Goal: Find specific page/section

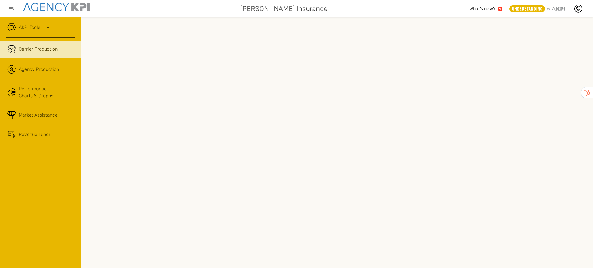
click at [34, 28] on link "AKPI Tools" at bounding box center [29, 27] width 21 height 7
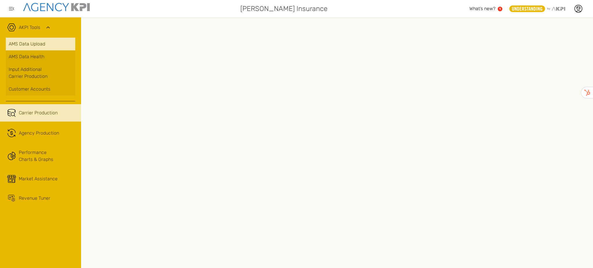
click at [45, 44] on link "AMS Data Upload" at bounding box center [41, 44] width 70 height 13
